Goal: Complete application form: Complete application form

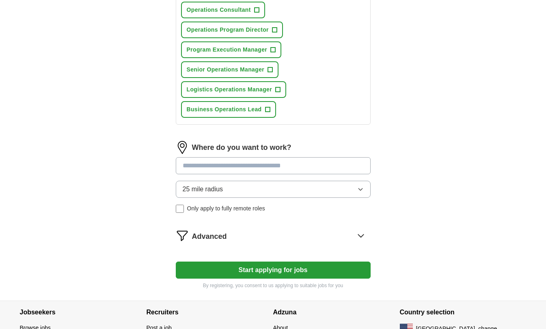
scroll to position [404, 0]
click at [358, 240] on icon at bounding box center [361, 235] width 13 height 13
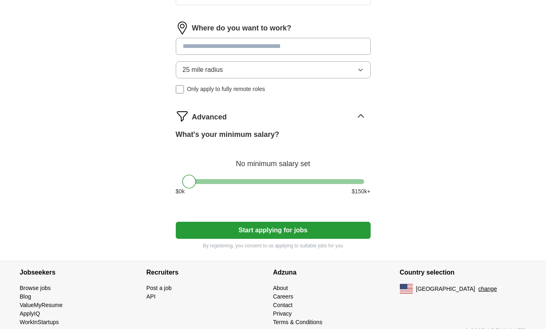
scroll to position [524, 0]
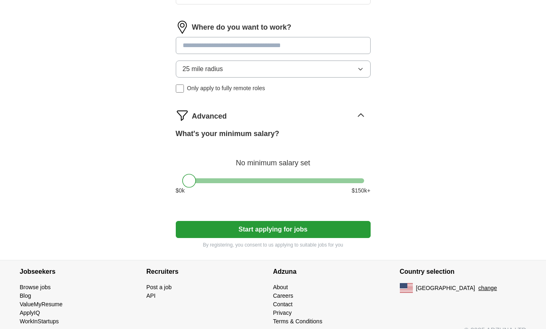
click at [364, 117] on icon at bounding box center [361, 115] width 13 height 13
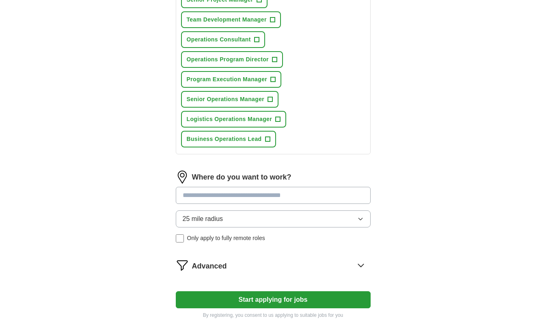
scroll to position [375, 0]
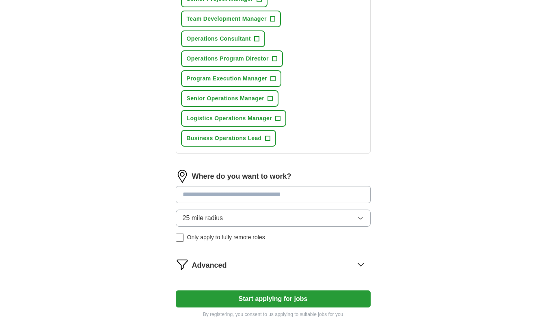
click at [246, 199] on input at bounding box center [273, 194] width 195 height 17
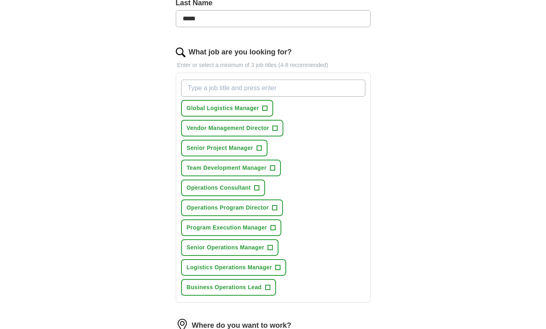
scroll to position [226, 0]
click at [231, 87] on input "What job are you looking for?" at bounding box center [273, 88] width 184 height 17
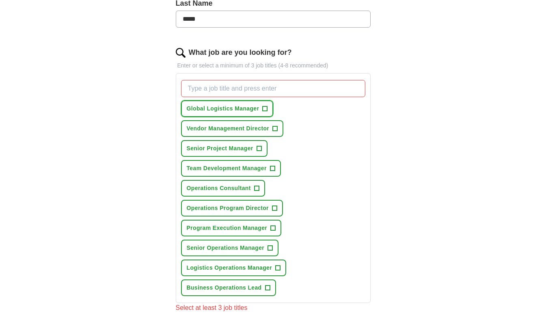
click at [266, 109] on span "+" at bounding box center [265, 109] width 5 height 6
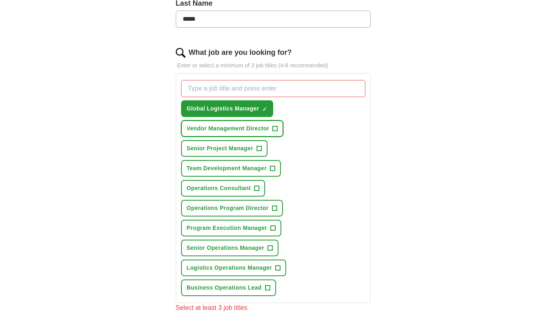
click at [275, 130] on span "+" at bounding box center [275, 129] width 5 height 6
click at [277, 130] on span "✓" at bounding box center [275, 129] width 5 height 6
click at [267, 108] on span "✓ ×" at bounding box center [264, 108] width 5 height 5
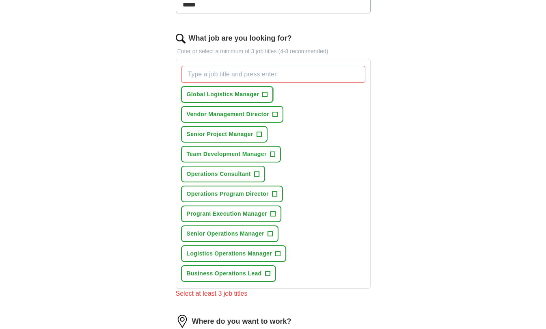
scroll to position [242, 0]
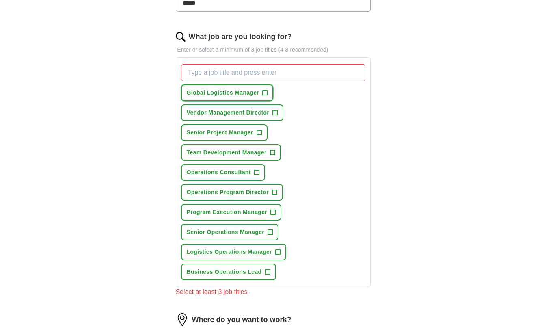
click at [264, 93] on span "+" at bounding box center [265, 93] width 5 height 6
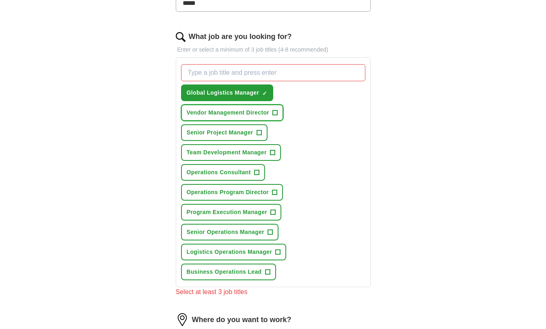
click at [279, 109] on button "Vendor Management Director +" at bounding box center [232, 112] width 103 height 17
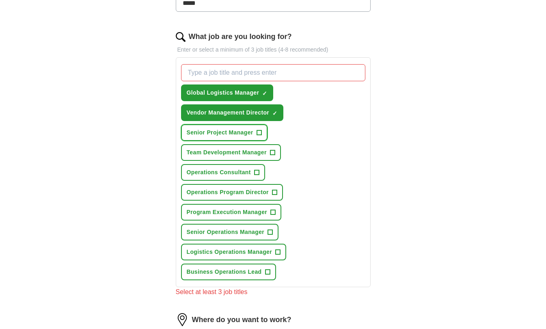
click at [258, 130] on span "+" at bounding box center [259, 133] width 5 height 6
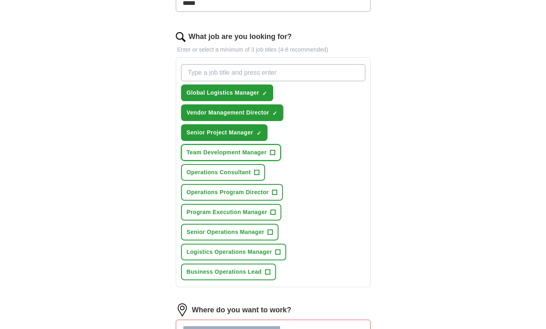
click at [273, 152] on span "+" at bounding box center [272, 152] width 5 height 6
click at [258, 167] on button "Operations Consultant +" at bounding box center [223, 172] width 84 height 17
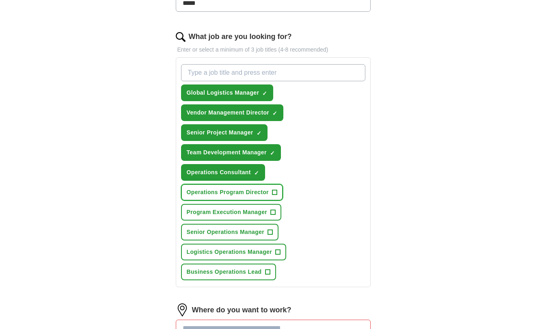
click at [275, 193] on span "+" at bounding box center [274, 192] width 5 height 6
click at [274, 211] on span "+" at bounding box center [273, 212] width 5 height 6
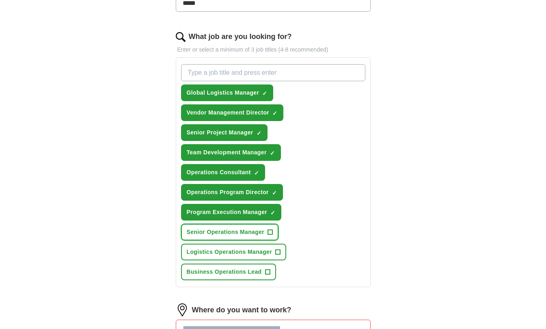
click at [271, 229] on span "+" at bounding box center [270, 232] width 5 height 6
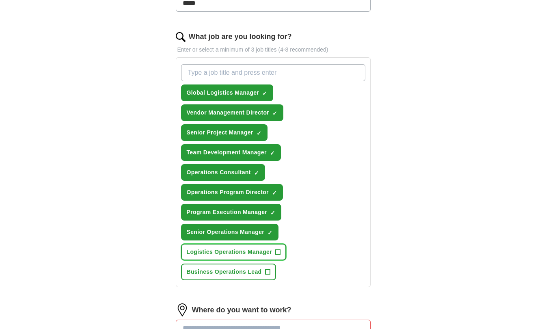
click at [273, 252] on button "Logistics Operations Manager +" at bounding box center [234, 252] width 106 height 17
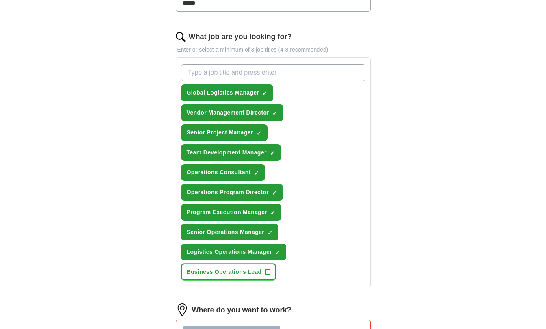
click at [264, 271] on button "Business Operations Lead +" at bounding box center [228, 272] width 95 height 17
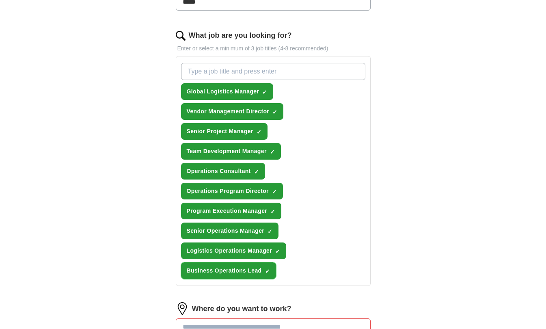
scroll to position [242, 0]
click at [252, 73] on input "What job are you looking for?" at bounding box center [273, 71] width 184 height 17
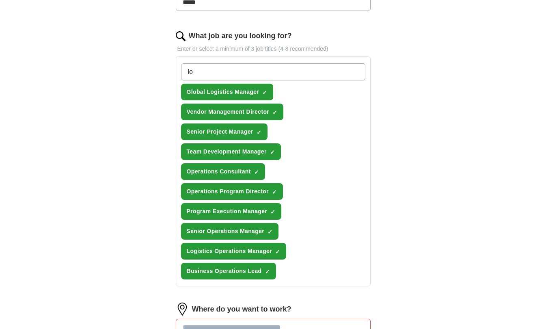
type input "l"
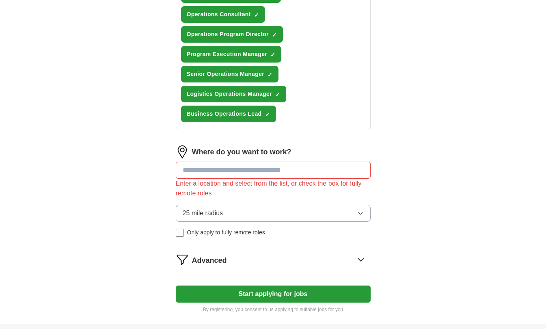
scroll to position [400, 0]
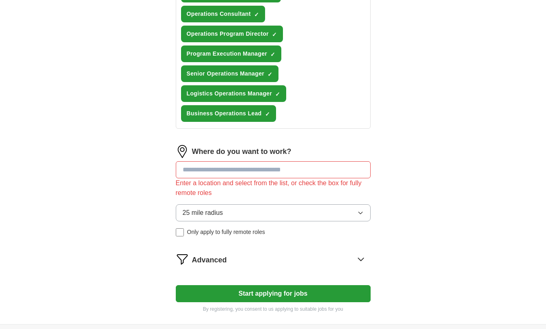
click at [220, 175] on input at bounding box center [273, 169] width 195 height 17
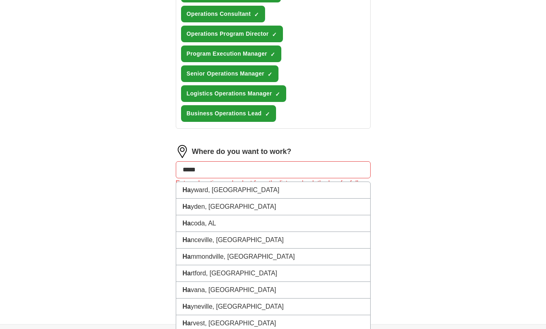
type input "******"
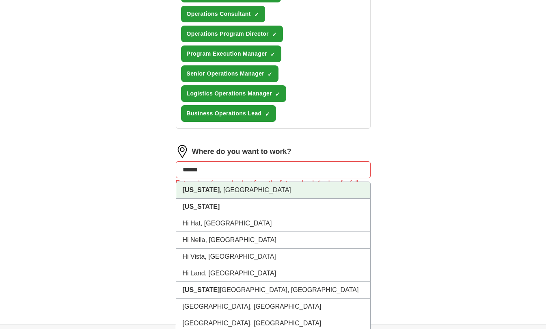
click at [215, 197] on li "Hawaii , HI" at bounding box center [273, 190] width 194 height 17
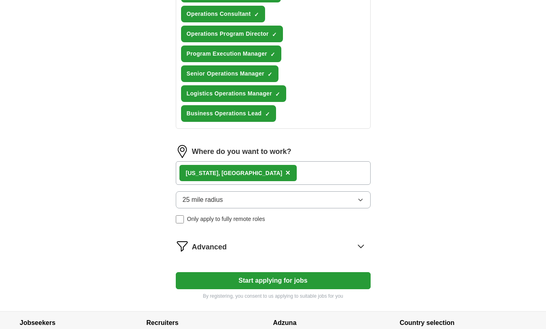
click at [238, 200] on button "25 mile radius" at bounding box center [273, 199] width 195 height 17
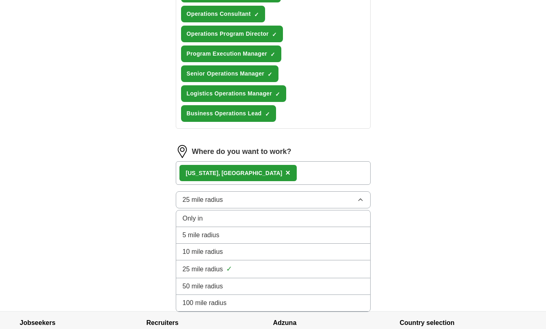
click at [243, 220] on div "Only in" at bounding box center [273, 219] width 181 height 10
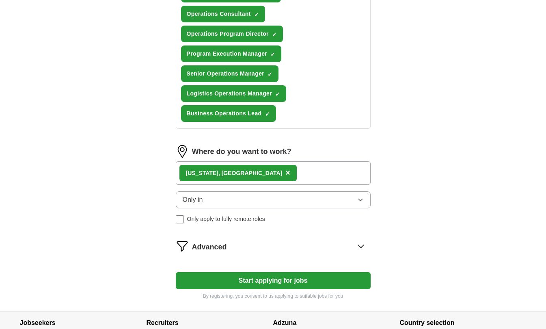
scroll to position [434, 0]
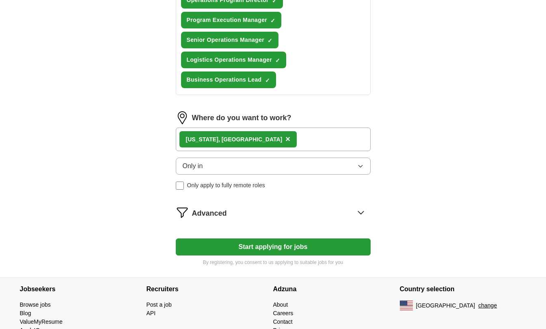
click at [229, 244] on button "Start applying for jobs" at bounding box center [273, 246] width 195 height 17
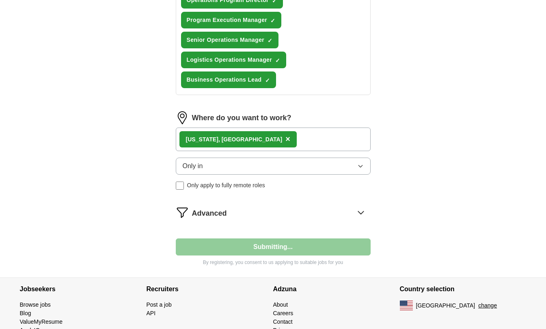
select select "**"
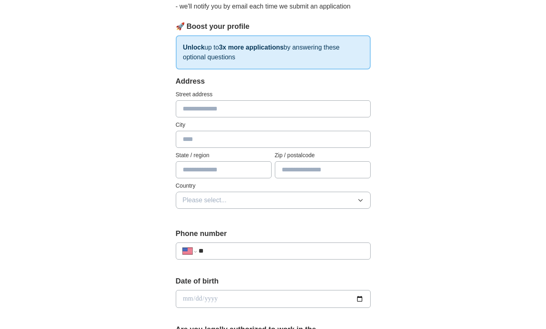
scroll to position [100, 0]
click at [217, 112] on input "text" at bounding box center [273, 109] width 195 height 17
type input "**********"
type input "********"
type input "******"
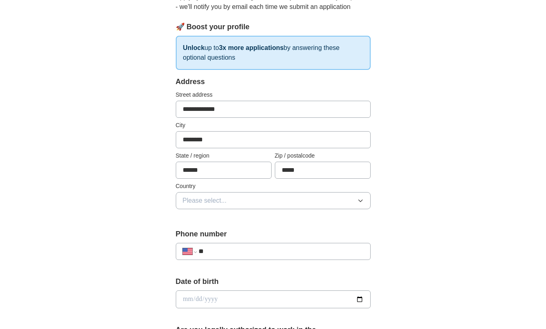
click at [297, 171] on input "*****" at bounding box center [323, 170] width 96 height 17
type input "*****"
click at [410, 164] on div "**********" at bounding box center [273, 294] width 520 height 740
click at [328, 202] on button "Please select..." at bounding box center [273, 200] width 195 height 17
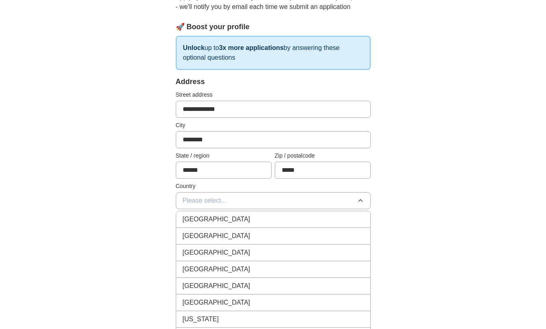
click at [310, 231] on li "United States" at bounding box center [273, 236] width 194 height 17
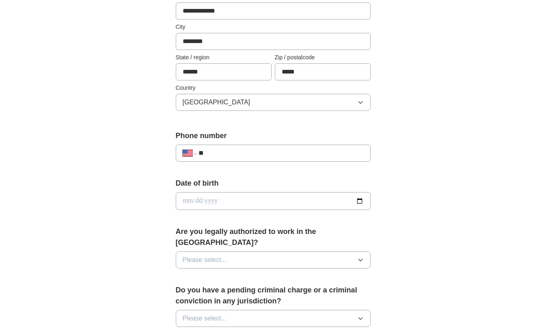
scroll to position [199, 0]
click at [269, 148] on input "**" at bounding box center [281, 153] width 165 height 10
type input "**********"
click at [359, 200] on input "date" at bounding box center [273, 201] width 195 height 18
type input "**********"
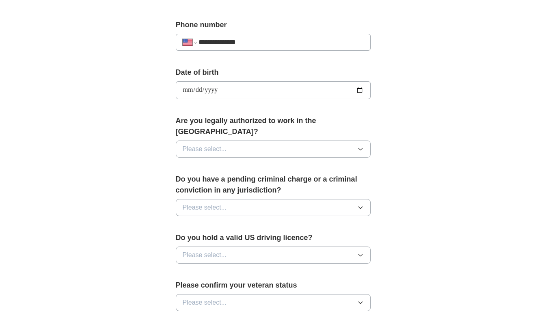
scroll to position [319, 0]
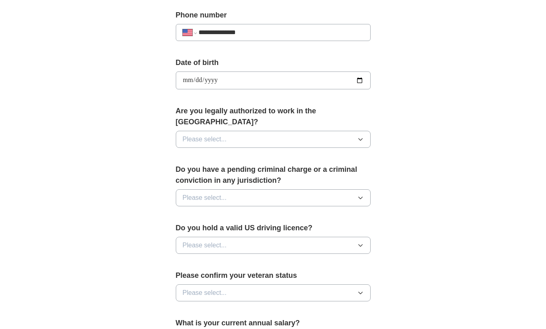
click at [284, 131] on button "Please select..." at bounding box center [273, 139] width 195 height 17
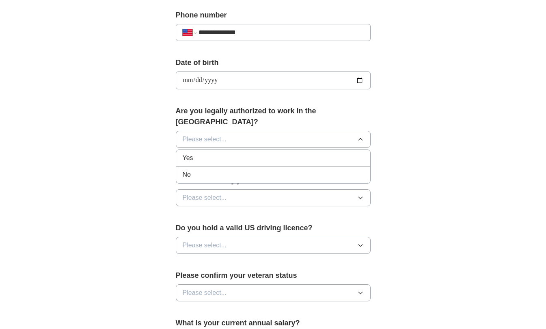
click at [267, 153] on div "Yes" at bounding box center [273, 158] width 181 height 10
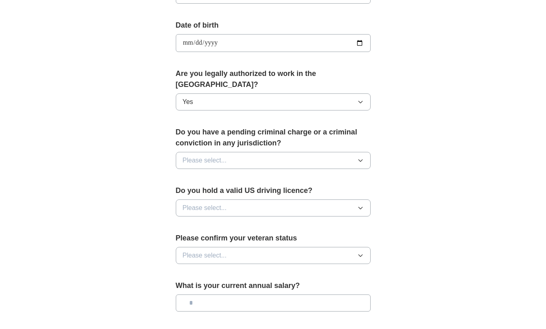
scroll to position [357, 0]
click at [242, 152] on button "Please select..." at bounding box center [273, 160] width 195 height 17
click at [233, 190] on div "No" at bounding box center [273, 195] width 181 height 10
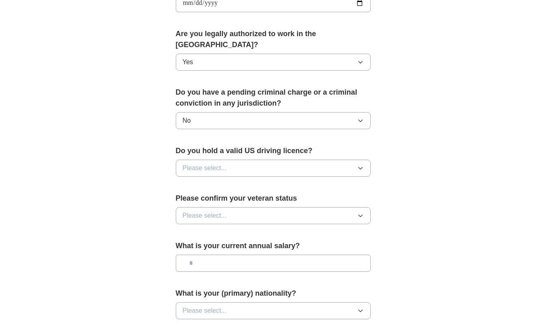
scroll to position [397, 0]
click at [222, 163] on span "Please select..." at bounding box center [205, 168] width 44 height 10
click at [214, 180] on li "Yes" at bounding box center [273, 186] width 194 height 17
click at [193, 210] on span "Please select..." at bounding box center [205, 215] width 44 height 10
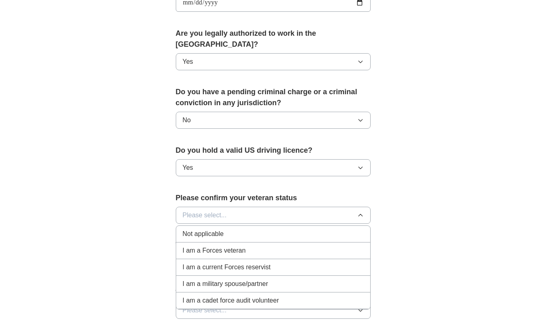
click at [222, 246] on span "I am a Forces veteran" at bounding box center [214, 251] width 63 height 10
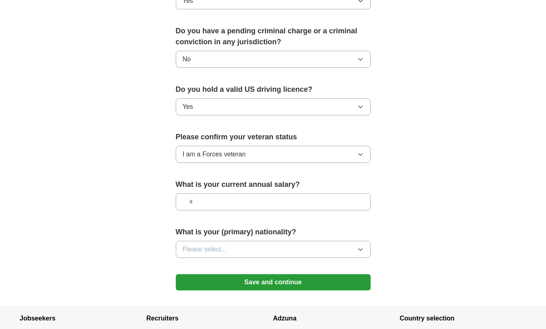
scroll to position [472, 0]
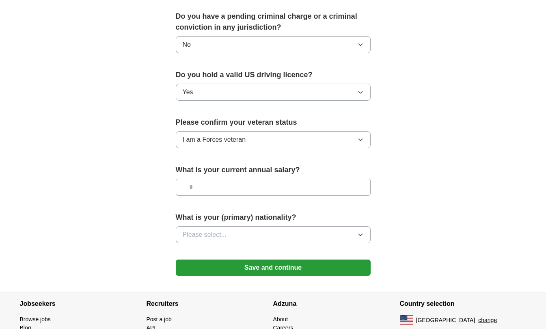
click at [234, 226] on button "Please select..." at bounding box center [273, 234] width 195 height 17
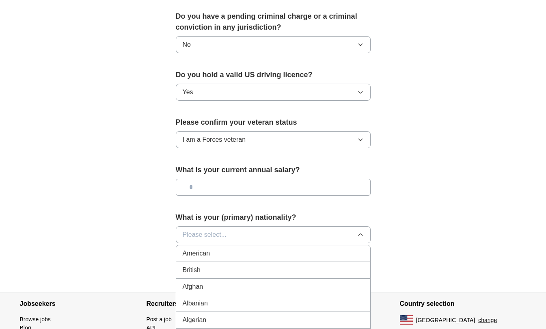
click at [226, 249] on div "American" at bounding box center [273, 254] width 181 height 10
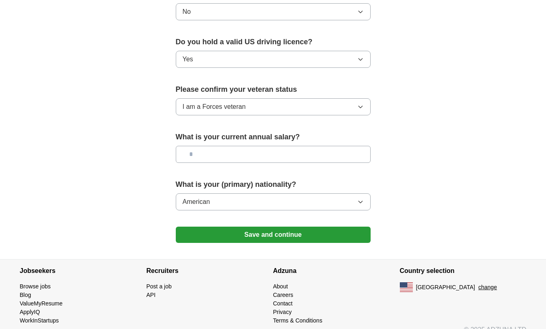
scroll to position [506, 0]
click at [219, 226] on button "Save and continue" at bounding box center [273, 234] width 195 height 16
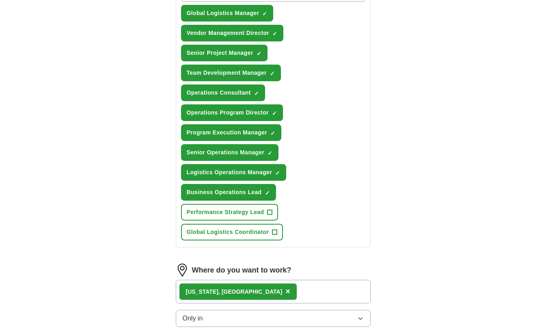
scroll to position [322, 0]
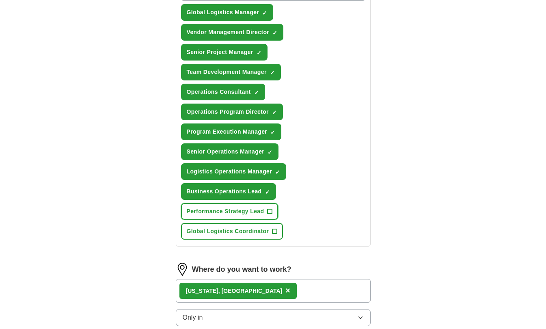
click at [242, 216] on button "Performance Strategy Lead +" at bounding box center [229, 211] width 97 height 17
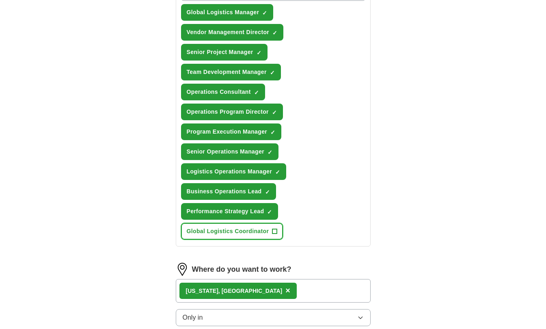
click at [245, 225] on button "Global Logistics Coordinator +" at bounding box center [232, 231] width 102 height 17
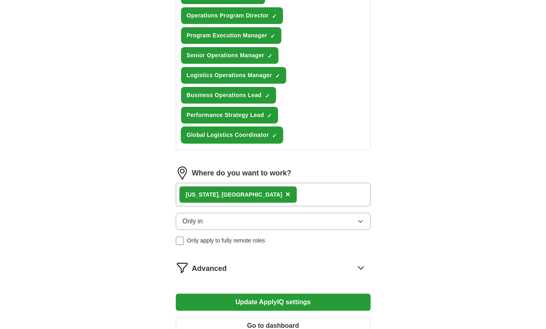
scroll to position [419, 0]
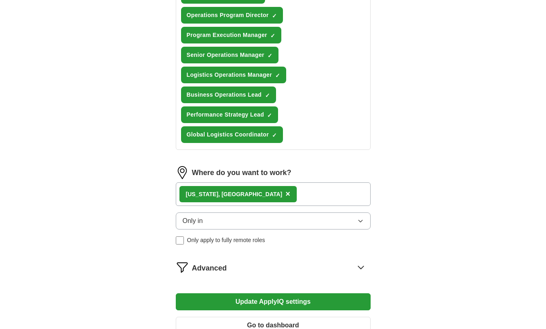
click at [264, 191] on div "[US_STATE], [GEOGRAPHIC_DATA] ×" at bounding box center [273, 194] width 195 height 24
click at [237, 227] on button "Only in" at bounding box center [273, 220] width 195 height 17
click at [249, 193] on div "[US_STATE], [GEOGRAPHIC_DATA] ×" at bounding box center [273, 194] width 195 height 24
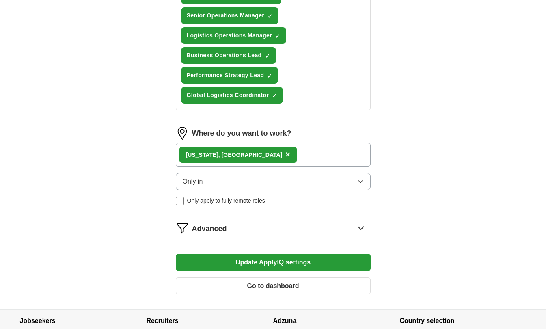
click at [259, 157] on div "[US_STATE], [GEOGRAPHIC_DATA] ×" at bounding box center [273, 155] width 195 height 24
click at [286, 154] on span "×" at bounding box center [288, 154] width 5 height 9
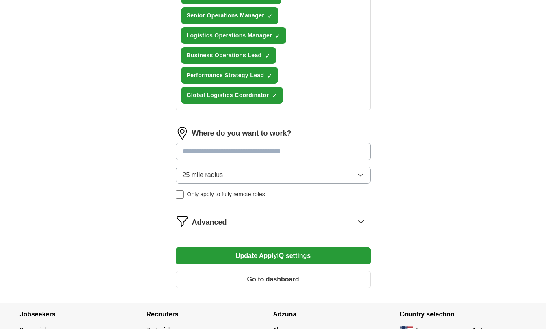
click at [233, 155] on input at bounding box center [273, 151] width 195 height 17
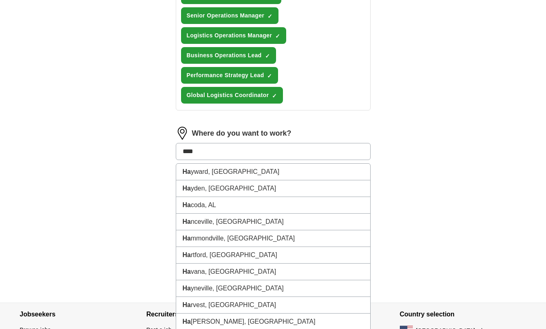
type input "*****"
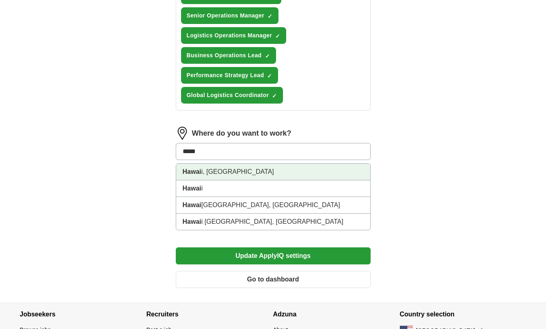
click at [312, 169] on li "Hawai i, [GEOGRAPHIC_DATA]" at bounding box center [273, 172] width 194 height 17
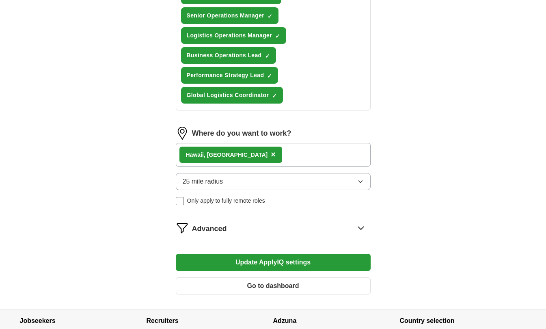
click at [262, 152] on div "Hawai i, [GEOGRAPHIC_DATA] ×" at bounding box center [273, 155] width 195 height 24
click at [253, 179] on button "25 mile radius" at bounding box center [273, 181] width 195 height 17
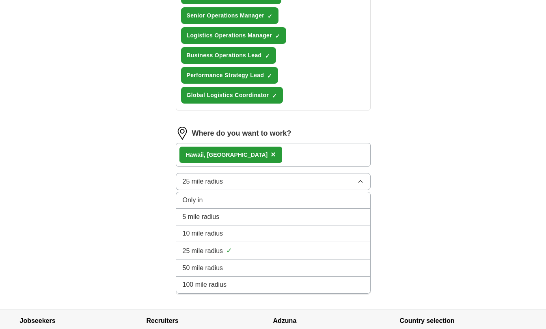
click at [237, 204] on div "Only in" at bounding box center [273, 200] width 181 height 10
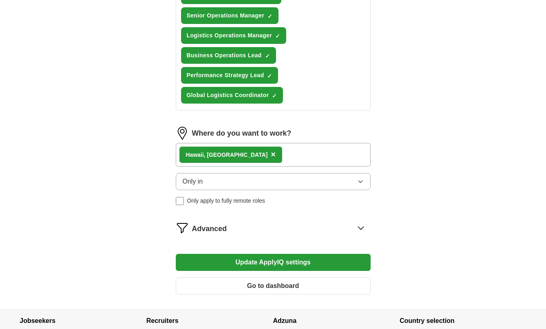
click at [233, 261] on button "Update ApplyIQ settings" at bounding box center [273, 262] width 195 height 17
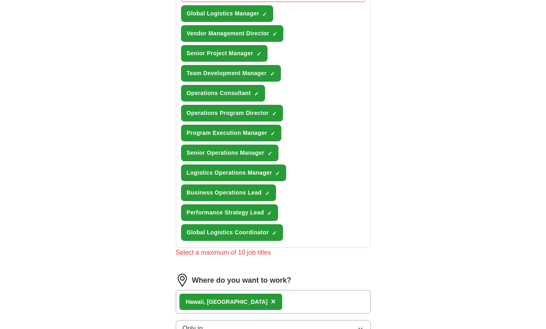
scroll to position [268, 0]
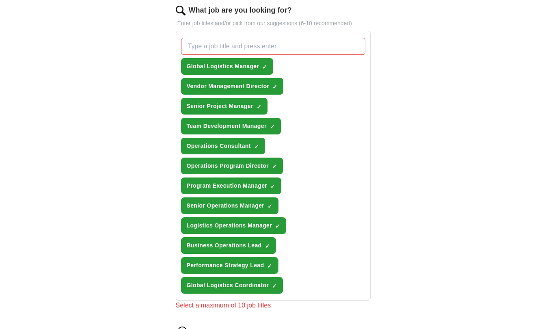
click at [261, 270] on button "Performance Strategy Lead ✓ ×" at bounding box center [229, 265] width 97 height 17
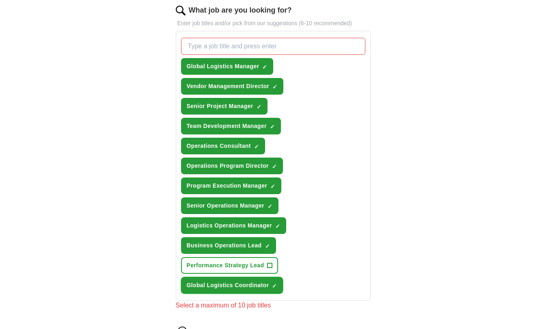
click at [264, 287] on span "Global Logistics Coordinator" at bounding box center [228, 285] width 82 height 9
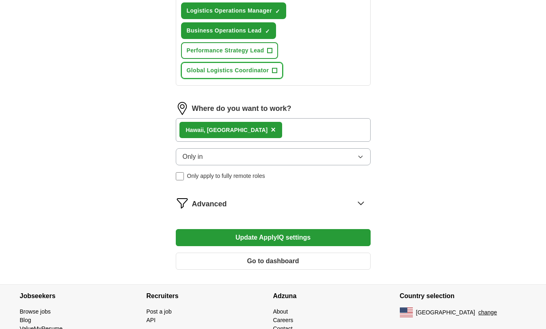
scroll to position [483, 0]
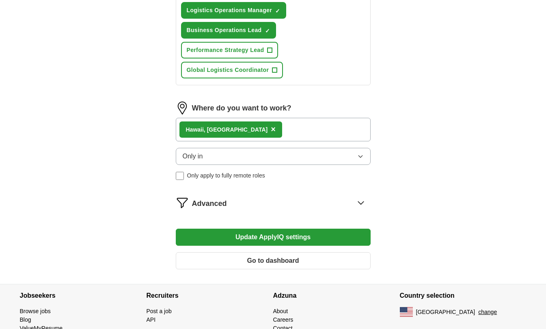
click at [314, 240] on button "Update ApplyIQ settings" at bounding box center [273, 237] width 195 height 17
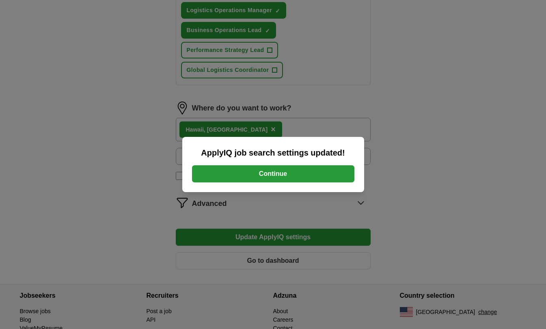
click at [308, 172] on button "Continue" at bounding box center [273, 173] width 162 height 17
